Goal: Task Accomplishment & Management: Use online tool/utility

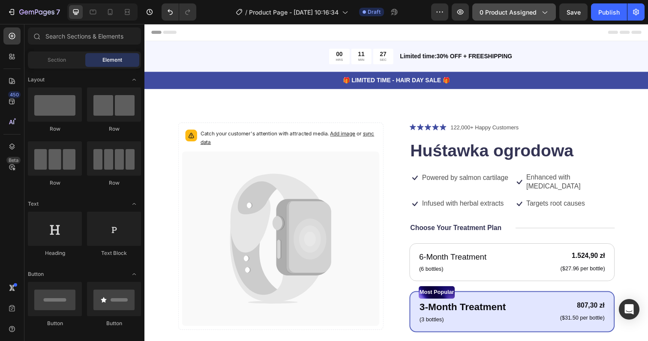
click at [546, 13] on icon "button" at bounding box center [545, 13] width 5 height 3
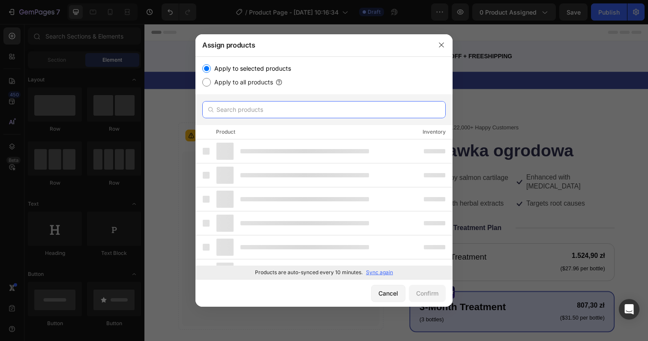
click at [245, 107] on input "text" at bounding box center [323, 109] width 243 height 17
paste input "copy1 - [PERSON_NAME] - Lightweight Men's Trench Coat (Copy)"
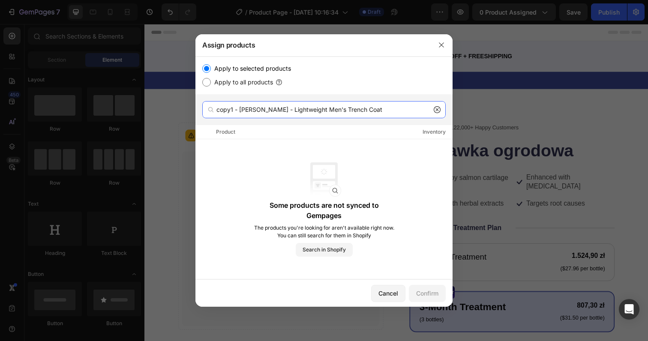
click at [302, 113] on input "copy1 - [PERSON_NAME] - Lightweight Men's Trench Coat" at bounding box center [323, 109] width 243 height 17
paste input "text"
click at [238, 116] on input "copy1 - [PERSON_NAME] - Lightweight Men's Trench Coa" at bounding box center [323, 109] width 243 height 17
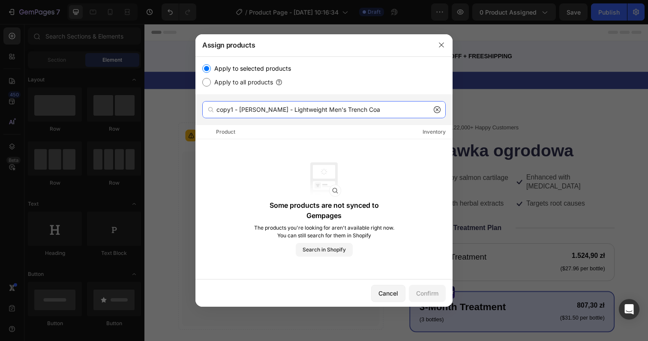
click at [238, 116] on input "copy1 - [PERSON_NAME] - Lightweight Men's Trench Coa" at bounding box center [323, 109] width 243 height 17
click at [254, 109] on input "copy1 - [PERSON_NAME] - Lightweight Men's Trench Coa" at bounding box center [323, 109] width 243 height 17
drag, startPoint x: 238, startPoint y: 109, endPoint x: 150, endPoint y: 109, distance: 87.5
click at [150, 109] on div "Assign products Apply to selected products Apply to all products copy1 - [PERSO…" at bounding box center [324, 170] width 648 height 341
type input "Lightweight Men's Trench Coa"
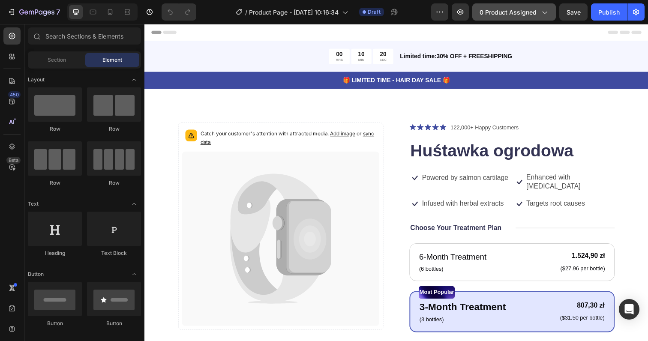
click at [522, 12] on span "0 product assigned" at bounding box center [508, 12] width 57 height 9
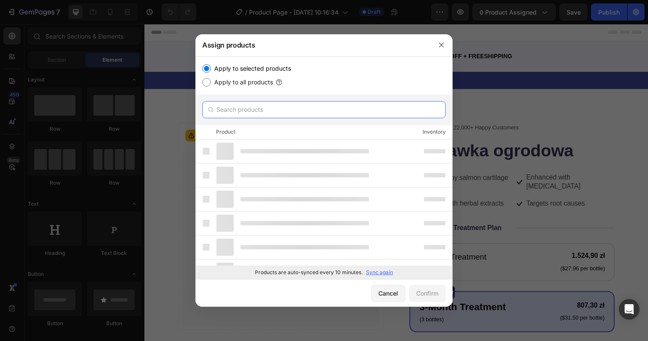
click at [245, 110] on input "text" at bounding box center [323, 109] width 243 height 17
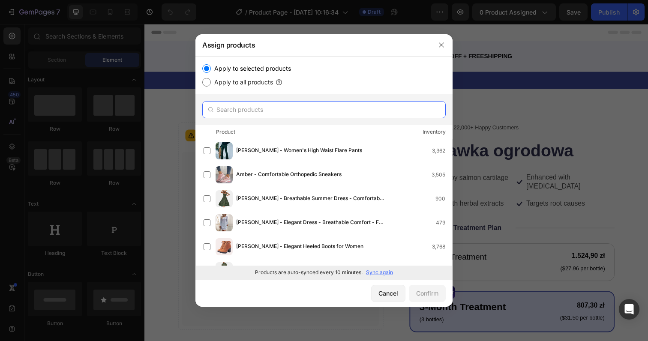
paste input "copy1 - [PERSON_NAME] - Lightweight Men's Trench Coat"
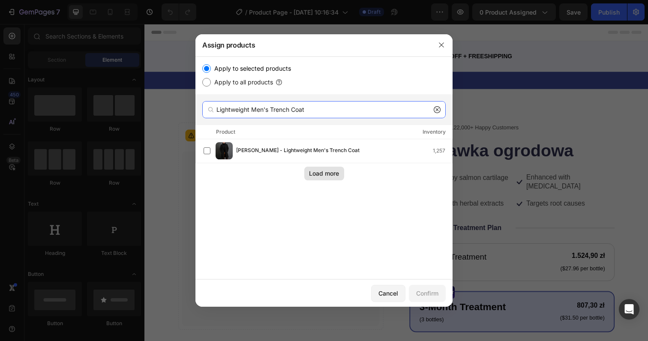
type input "Lightweight Men's Trench Coat"
click at [328, 172] on div "Load more" at bounding box center [324, 173] width 30 height 9
click at [266, 110] on input "Lightweight Men's Trench Coat" at bounding box center [323, 109] width 243 height 17
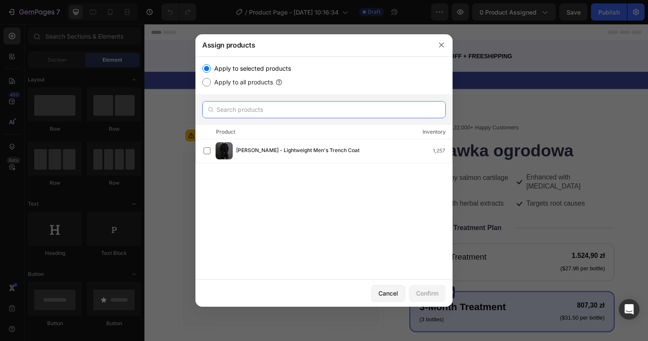
paste input "copy1 - [PERSON_NAME] - Lightweight Men's Trench Coat"
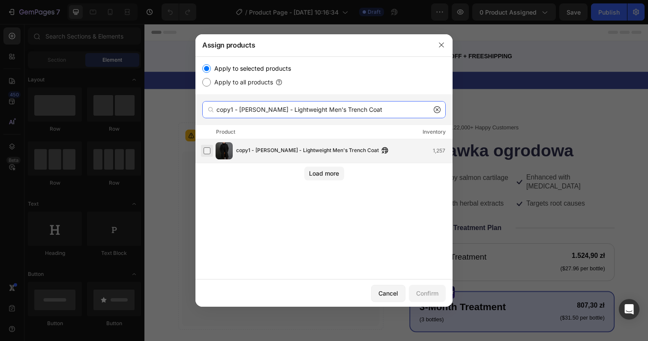
type input "copy1 - [PERSON_NAME] - Lightweight Men's Trench Coat"
click at [206, 149] on label at bounding box center [207, 150] width 7 height 7
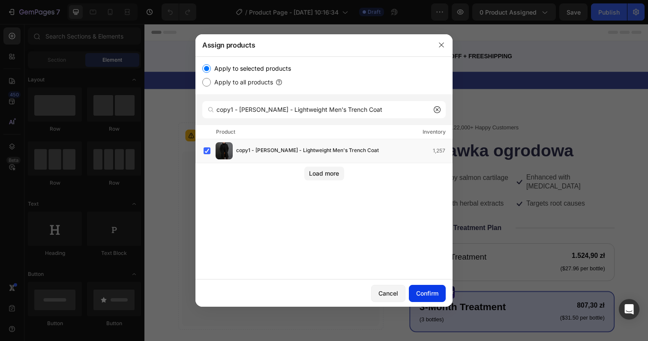
click at [433, 293] on div "Confirm" at bounding box center [427, 293] width 22 height 9
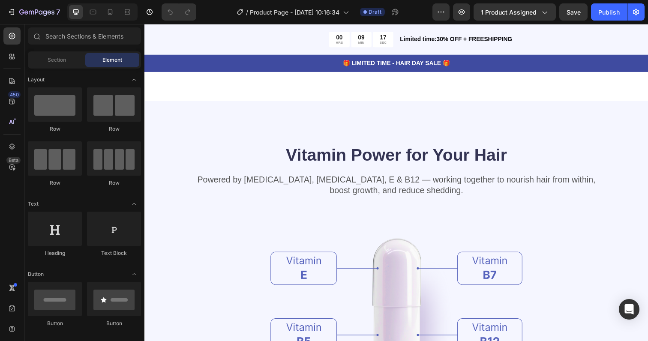
scroll to position [835, 0]
